Goal: Task Accomplishment & Management: Complete application form

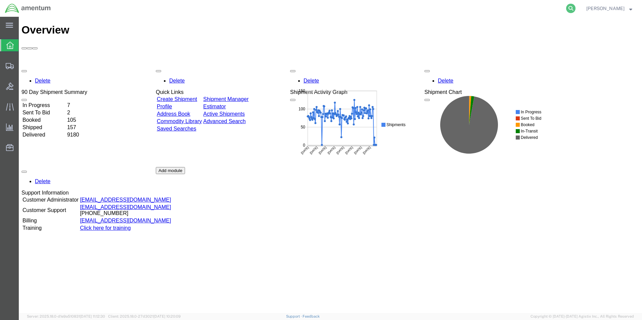
click at [575, 8] on icon at bounding box center [570, 8] width 9 height 9
paste input "393018368285"
type input "393018368285"
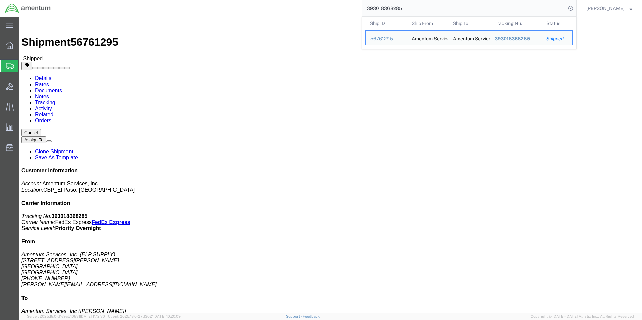
click link "Clone Shipment"
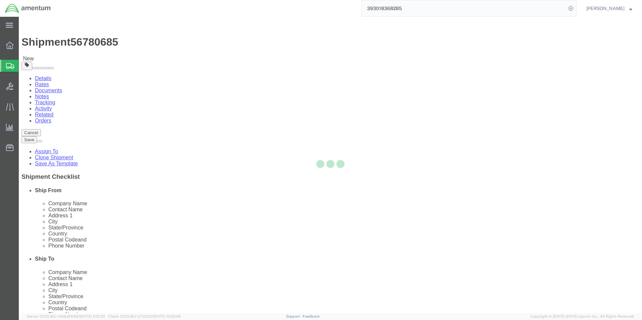
select select "49939"
select select "49941"
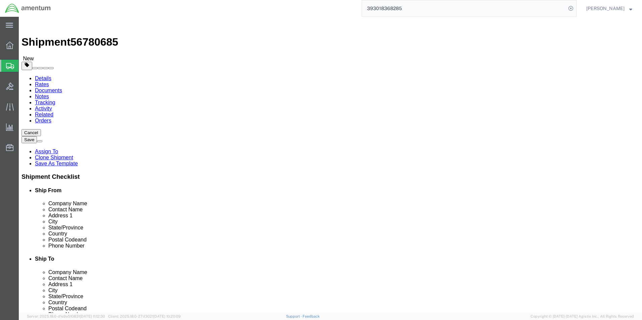
scroll to position [168, 0]
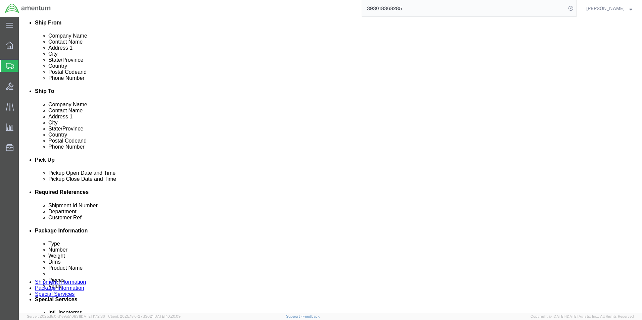
click div "[DATE] 1:19 PM"
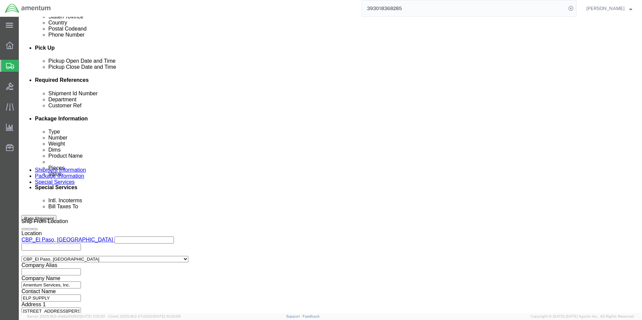
type input "2:30 PM"
click button "Apply"
click input "96298"
type input "96403"
click button "Continue"
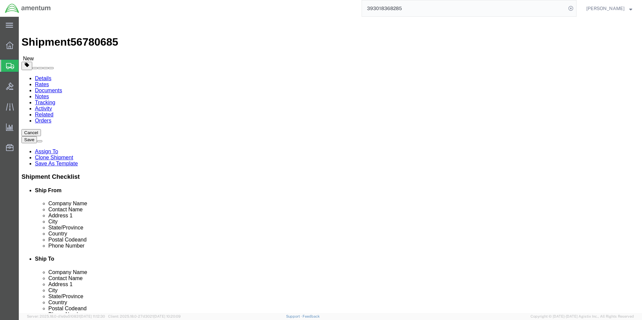
click input "10.00"
type input "9.00"
type input "7"
type input "6"
click input "2.00"
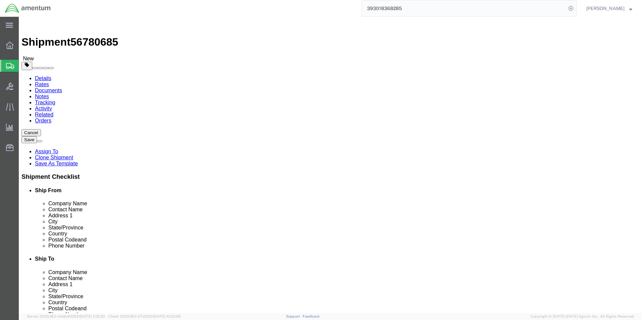
type input "1.00"
click dd "1.00 Each"
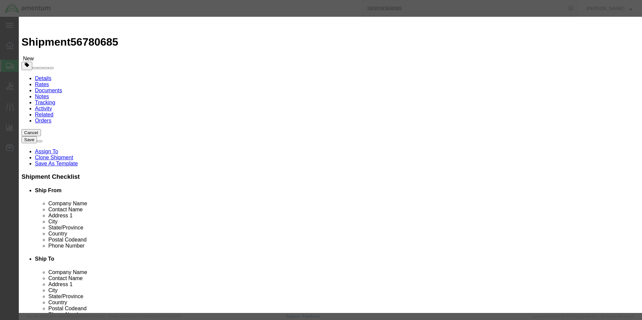
drag, startPoint x: 218, startPoint y: 51, endPoint x: 183, endPoint y: 53, distance: 35.3
click div "Product Name FILTER"
type input "CLAMP"
click input "1.00"
type input "2.00"
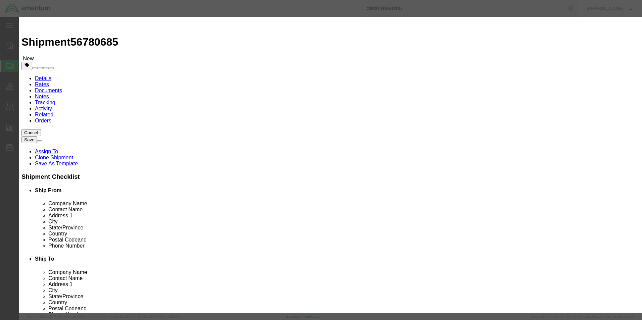
type input "400"
click h3 "Edit content"
click button "Save & Close"
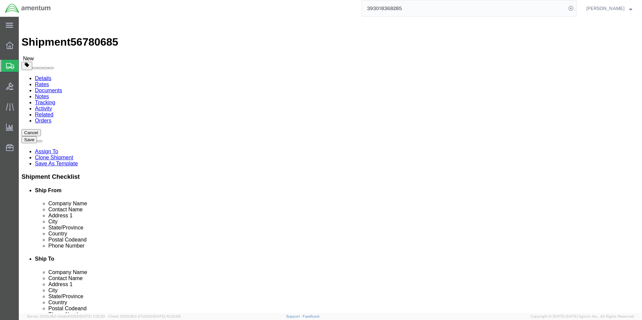
click button "Continue"
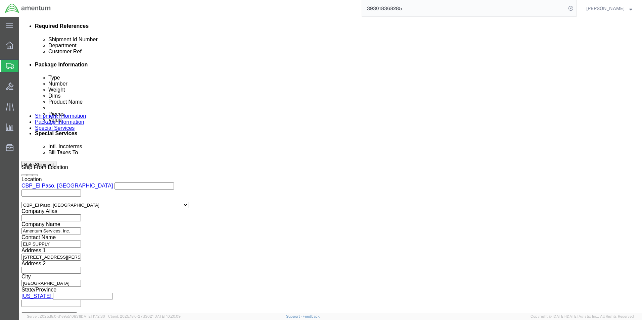
scroll to position [403, 0]
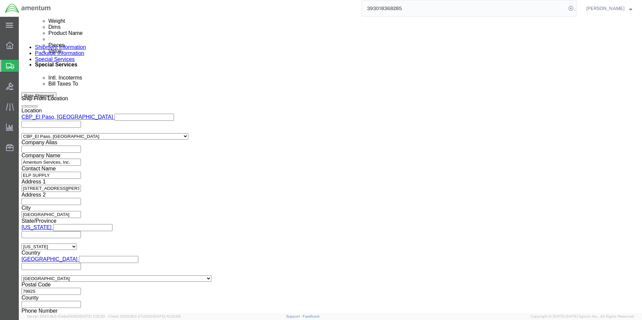
click button "Rate Shipment"
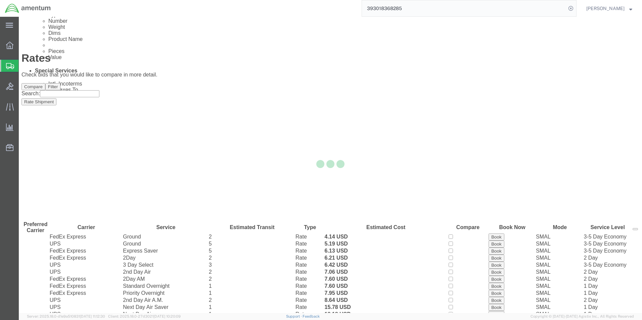
scroll to position [14, 0]
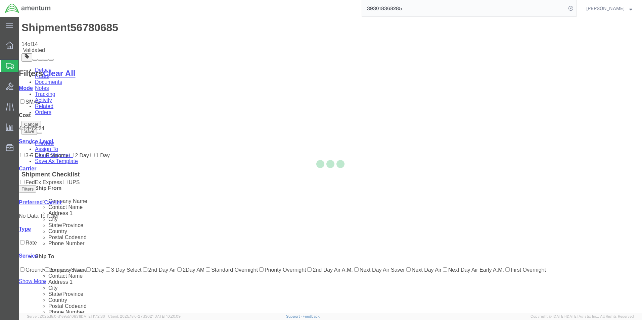
scroll to position [0, 0]
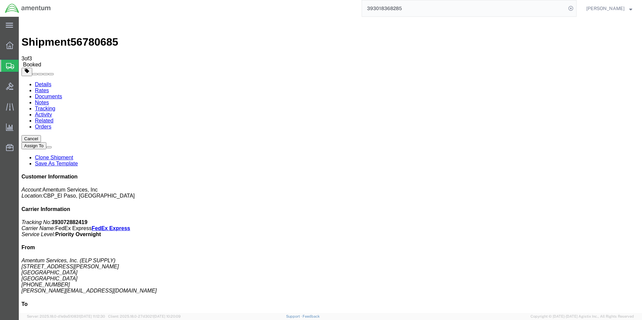
click at [39, 82] on link "Details" at bounding box center [43, 85] width 16 height 6
click link "Schedule pickup request"
